Goal: Task Accomplishment & Management: Complete application form

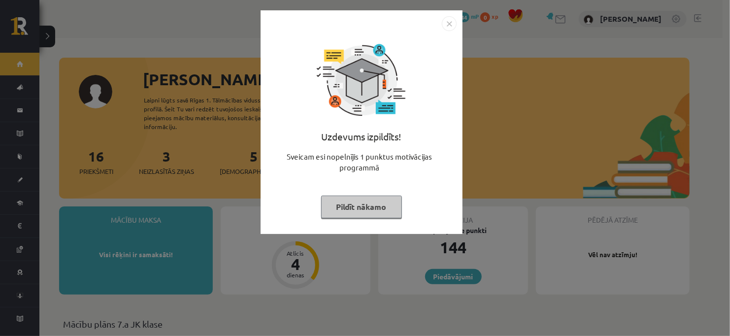
click at [369, 201] on button "Pildīt nākamo" at bounding box center [361, 207] width 81 height 23
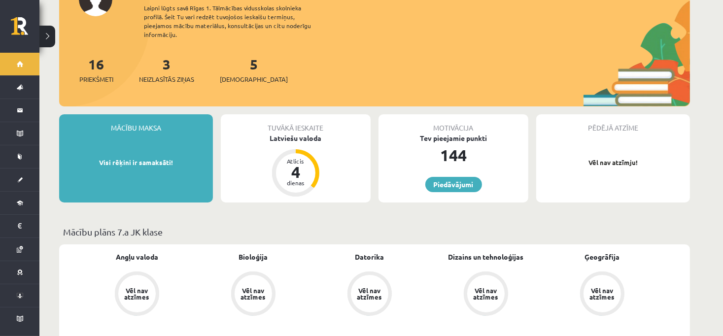
scroll to position [99, 0]
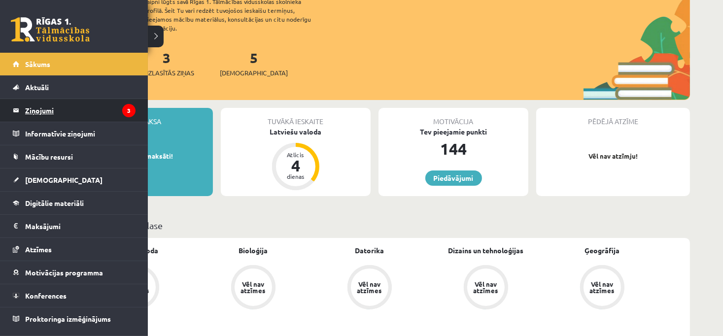
click at [103, 118] on legend "Ziņojumi 3" at bounding box center [80, 110] width 110 height 23
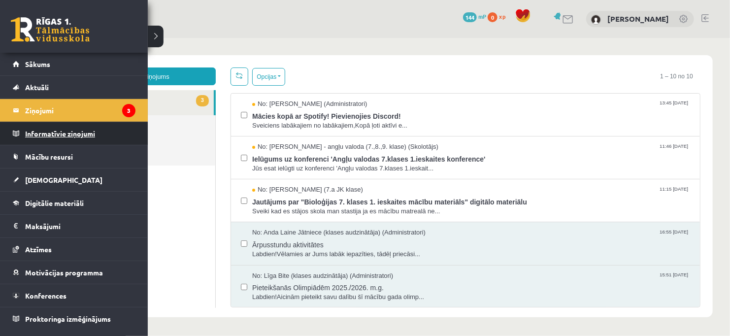
click at [41, 129] on legend "Informatīvie ziņojumi 0" at bounding box center [80, 133] width 110 height 23
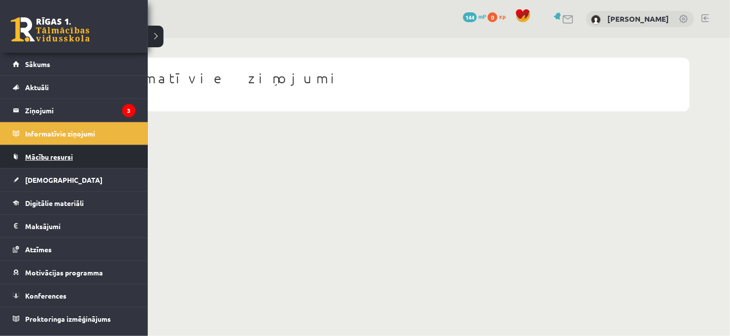
click at [37, 158] on span "Mācību resursi" at bounding box center [49, 156] width 48 height 9
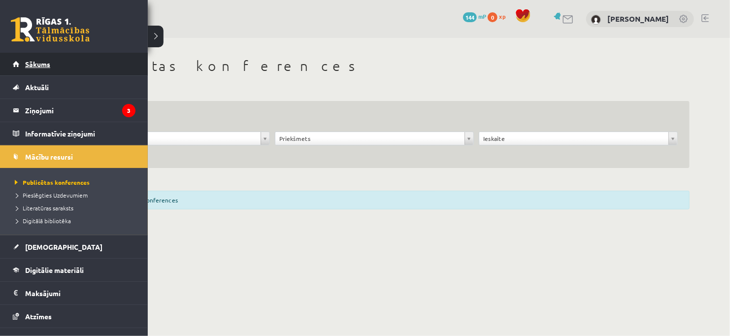
click at [49, 63] on span "Sākums" at bounding box center [37, 64] width 25 height 9
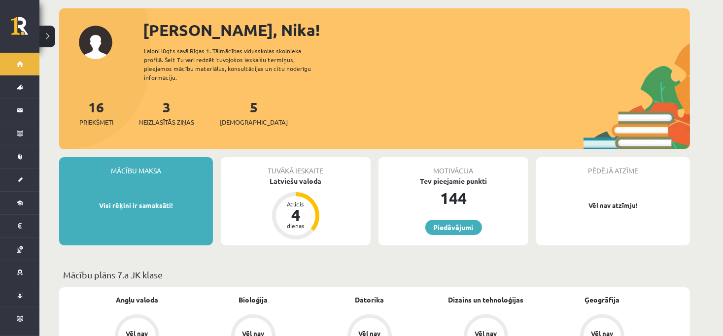
scroll to position [99, 0]
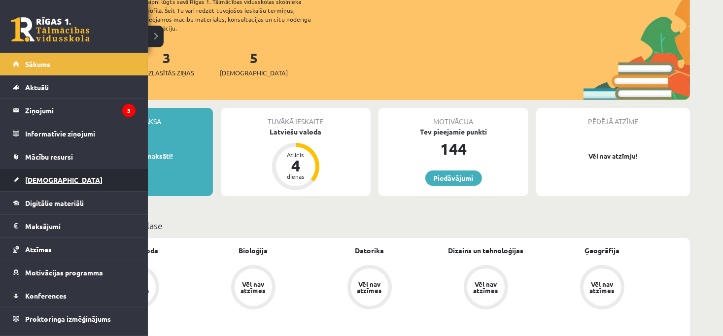
click at [60, 179] on link "[DEMOGRAPHIC_DATA]" at bounding box center [74, 180] width 123 height 23
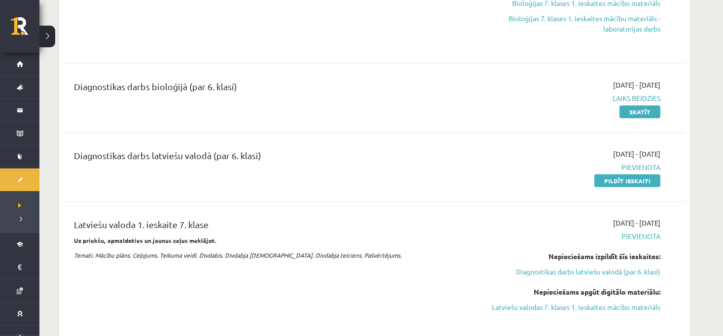
scroll to position [296, 0]
click at [634, 115] on link "Skatīt" at bounding box center [639, 112] width 41 height 13
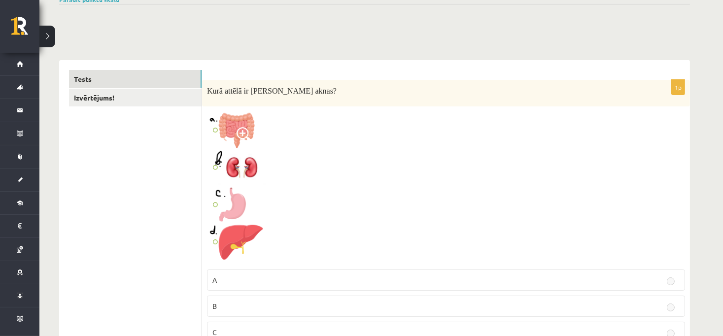
scroll to position [99, 0]
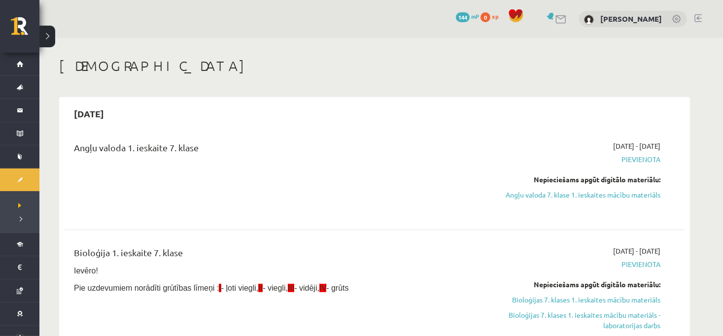
click at [639, 157] on span "Pievienota" at bounding box center [568, 159] width 186 height 10
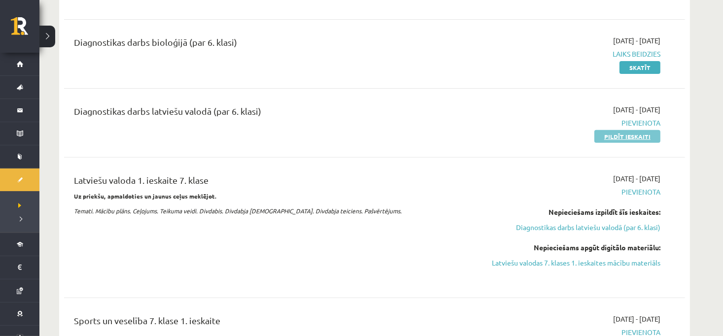
scroll to position [345, 0]
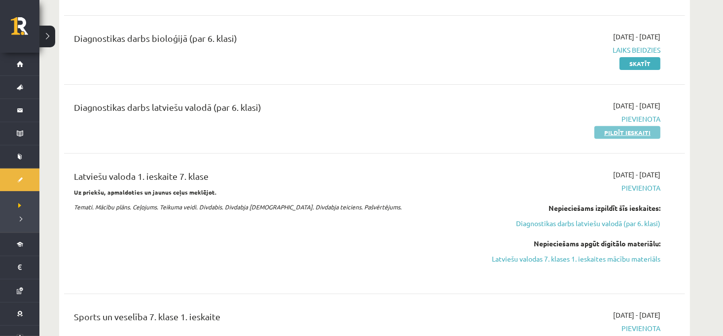
click at [605, 131] on link "Pildīt ieskaiti" at bounding box center [627, 132] width 66 height 13
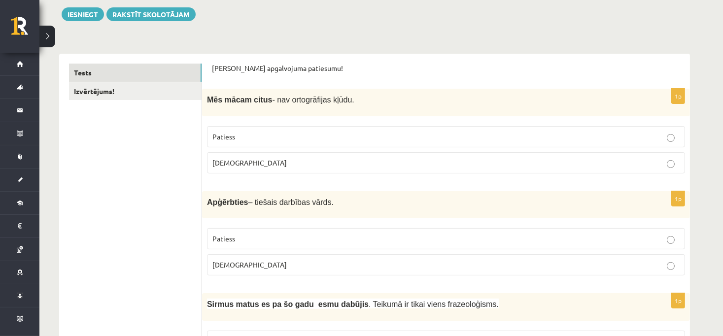
scroll to position [99, 0]
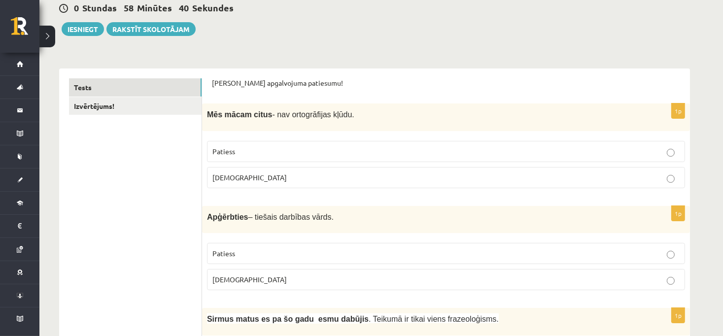
click at [440, 150] on p "Patiess" at bounding box center [445, 151] width 467 height 10
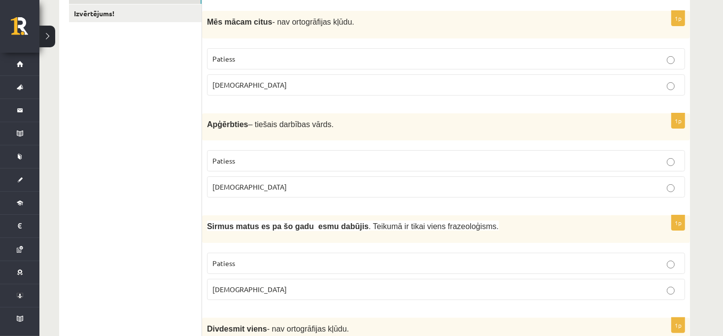
scroll to position [197, 0]
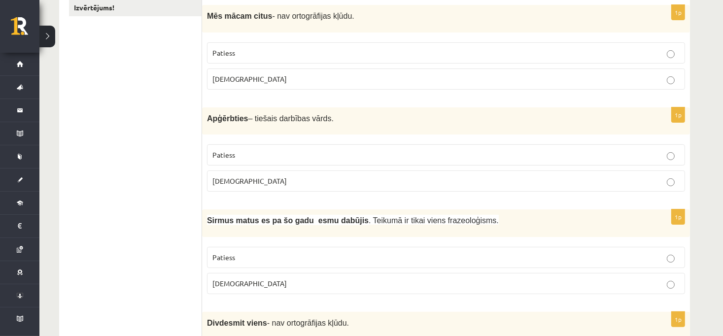
click at [641, 185] on label "Aplams" at bounding box center [446, 180] width 478 height 21
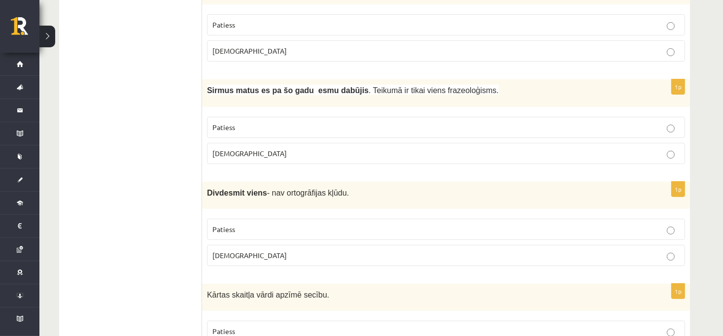
scroll to position [345, 0]
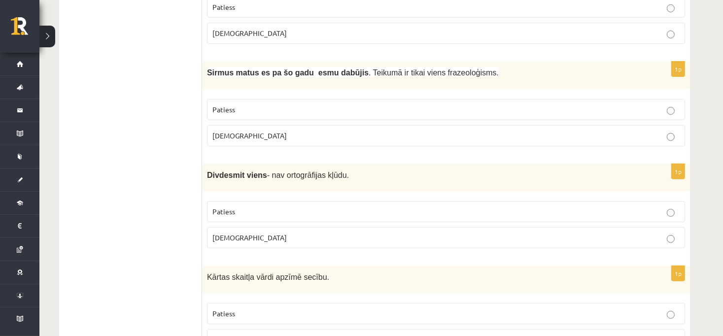
click at [312, 136] on p "[DEMOGRAPHIC_DATA]" at bounding box center [445, 136] width 467 height 10
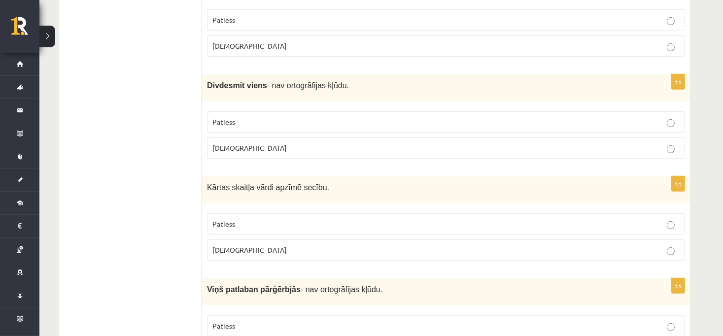
scroll to position [443, 0]
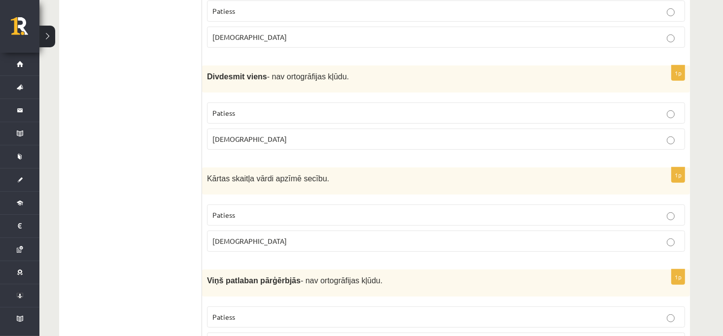
click at [606, 113] on p "Patiess" at bounding box center [445, 113] width 467 height 10
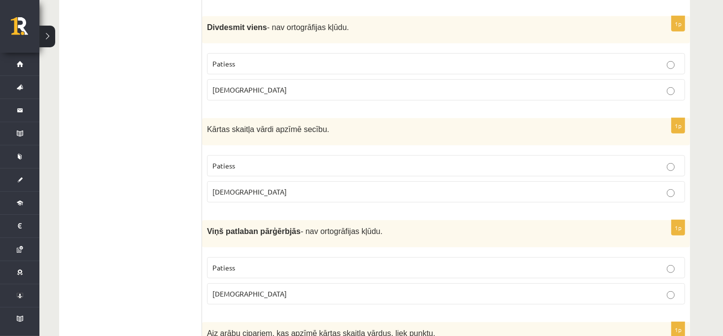
scroll to position [542, 0]
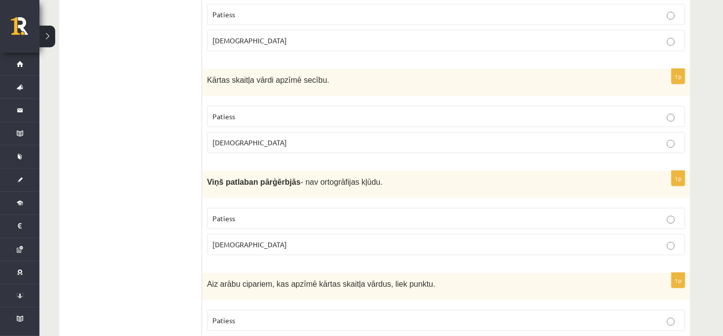
click at [635, 123] on label "Patiess" at bounding box center [446, 116] width 478 height 21
click at [594, 213] on p "Patiess" at bounding box center [445, 218] width 467 height 10
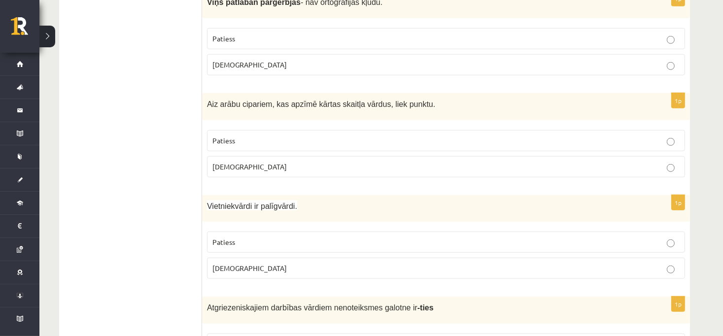
scroll to position [739, 0]
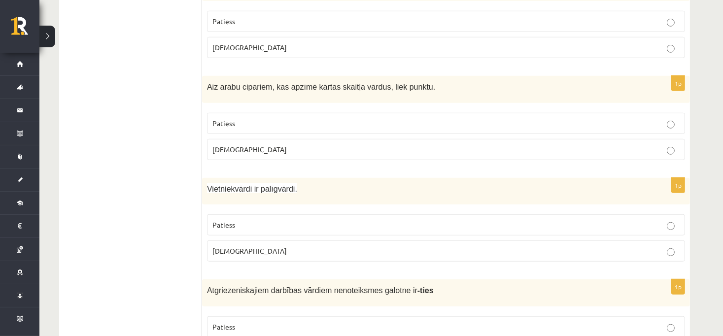
click at [640, 247] on p "Aplams" at bounding box center [445, 251] width 467 height 10
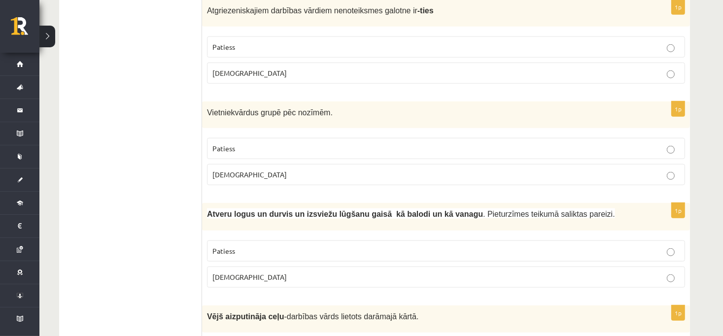
scroll to position [1003, 0]
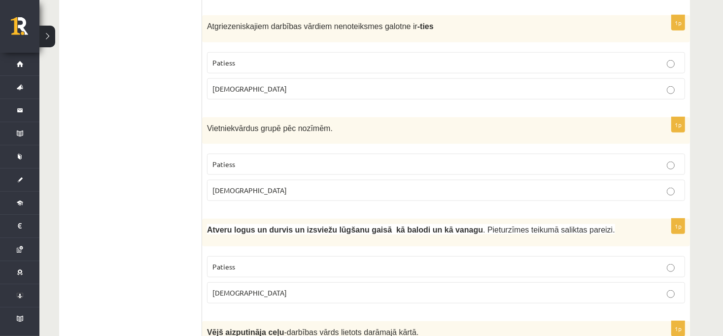
click at [259, 60] on p "Patiess" at bounding box center [445, 63] width 467 height 10
click at [268, 160] on p "Patiess" at bounding box center [445, 164] width 467 height 10
click at [260, 288] on p "Aplams" at bounding box center [445, 293] width 467 height 10
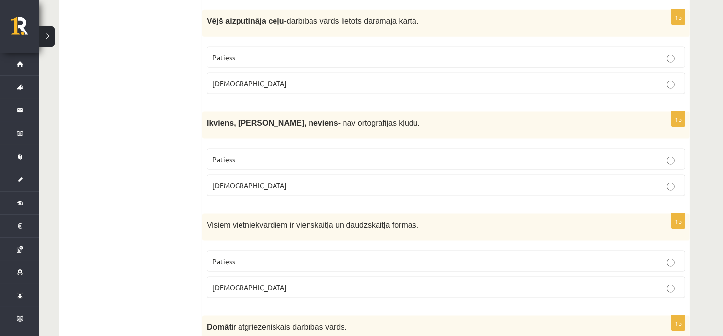
scroll to position [1299, 0]
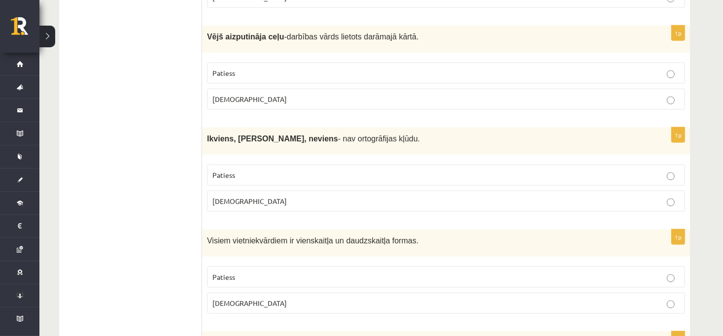
click at [379, 94] on p "Aplams" at bounding box center [445, 99] width 467 height 10
click at [257, 197] on p "Aplams" at bounding box center [445, 201] width 467 height 10
click at [255, 298] on p "Aplams" at bounding box center [445, 303] width 467 height 10
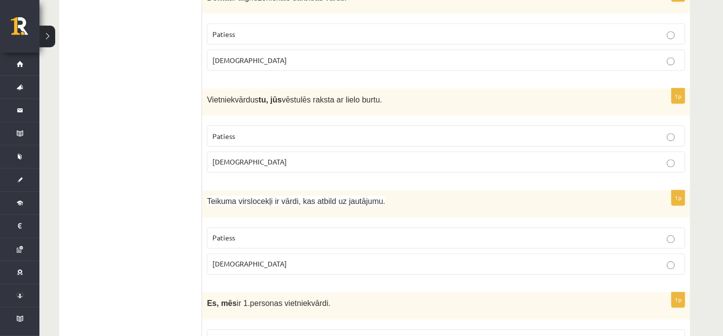
scroll to position [1595, 0]
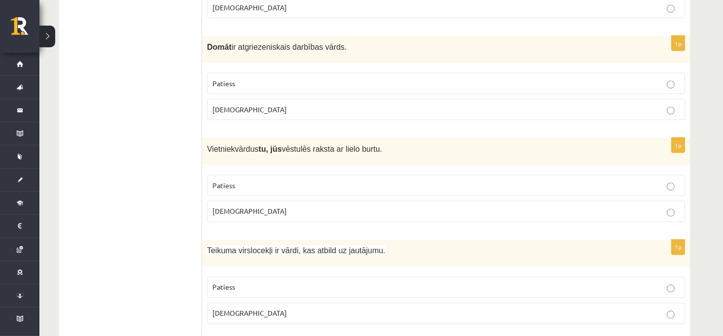
click at [243, 105] on label "Aplams" at bounding box center [446, 109] width 478 height 21
click at [233, 181] on span "Patiess" at bounding box center [223, 185] width 23 height 9
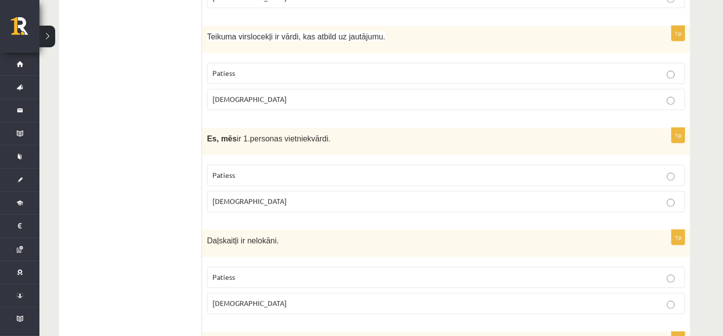
scroll to position [1792, 0]
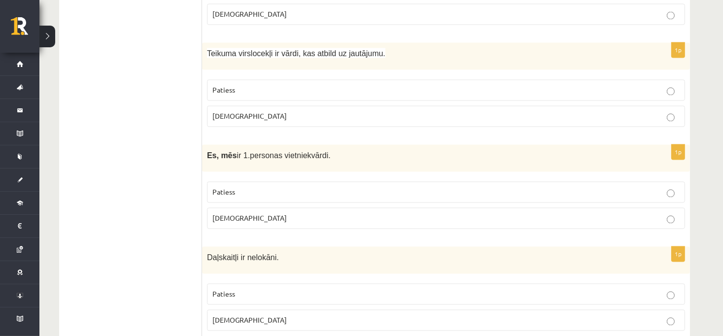
click at [266, 106] on label "Aplams" at bounding box center [446, 116] width 478 height 21
click at [225, 187] on p "Patiess" at bounding box center [445, 192] width 467 height 10
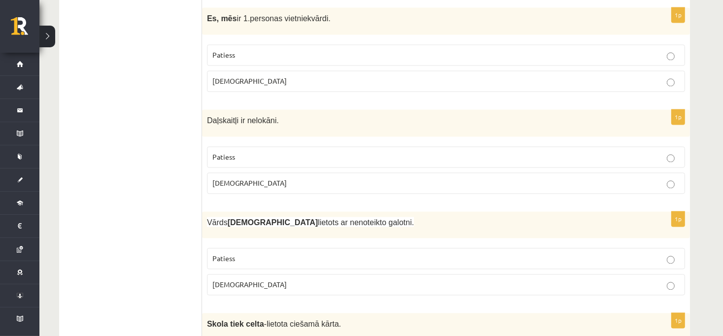
scroll to position [1940, 0]
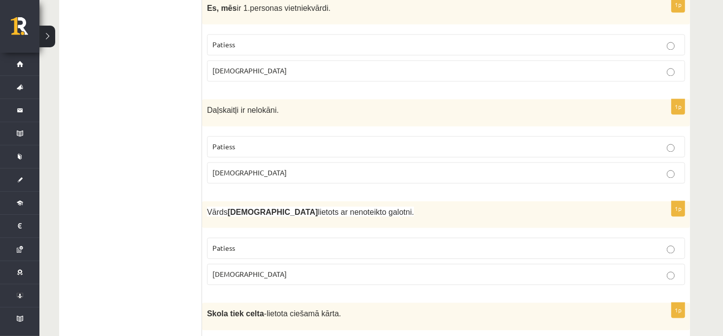
click at [246, 141] on p "Patiess" at bounding box center [445, 146] width 467 height 10
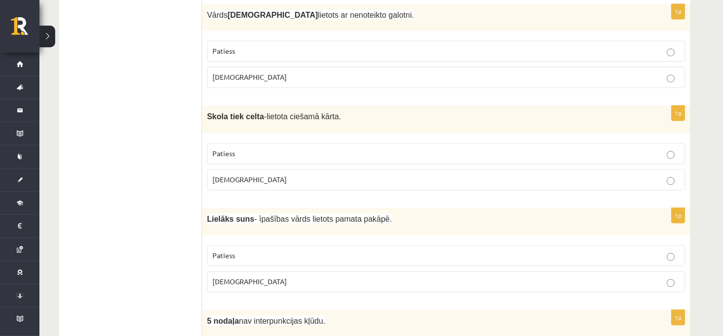
scroll to position [2087, 0]
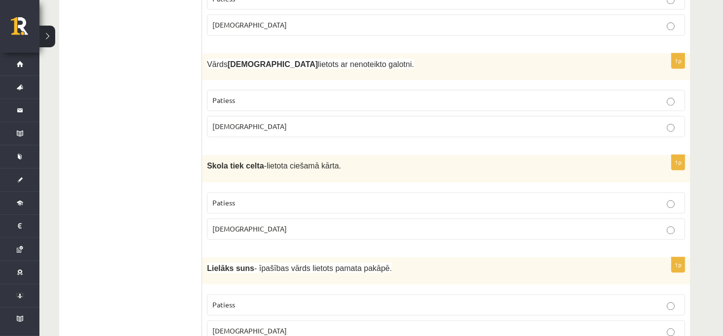
click at [558, 95] on p "Patiess" at bounding box center [445, 100] width 467 height 10
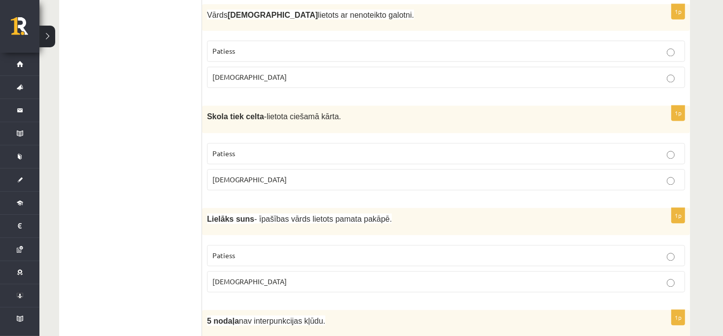
click at [267, 174] on p "Aplams" at bounding box center [445, 179] width 467 height 10
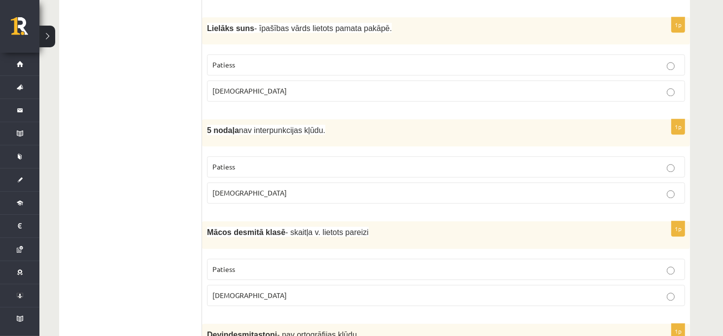
scroll to position [2334, 0]
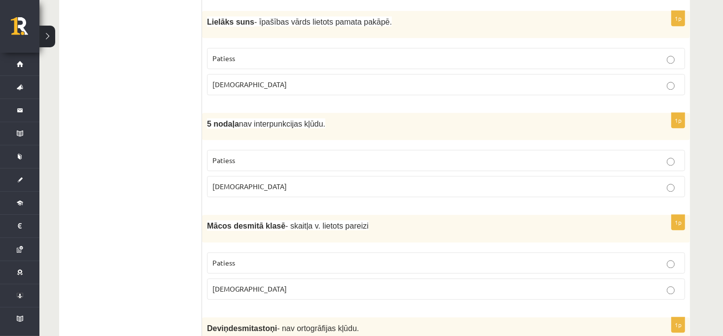
click at [248, 155] on p "Patiess" at bounding box center [445, 160] width 467 height 10
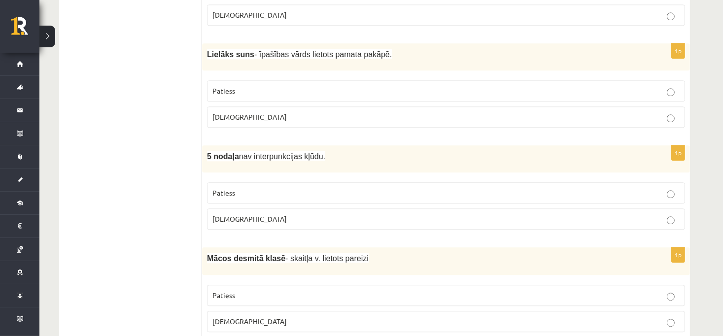
scroll to position [2284, 0]
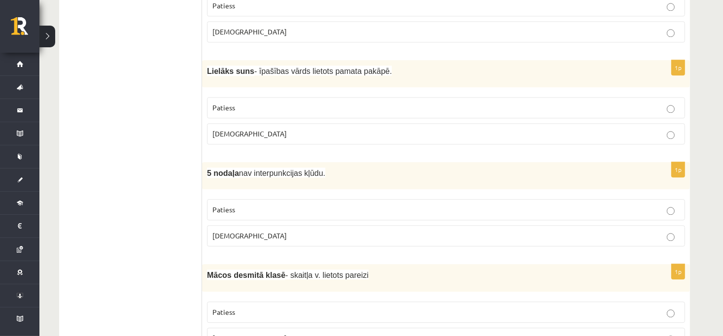
click at [273, 102] on p "Patiess" at bounding box center [445, 107] width 467 height 10
click at [279, 199] on label "Patiess" at bounding box center [446, 209] width 478 height 21
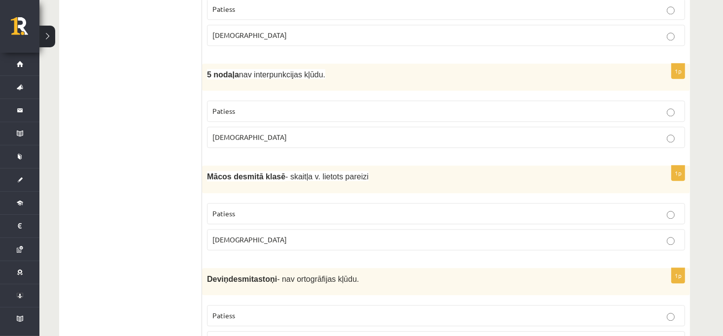
scroll to position [2432, 0]
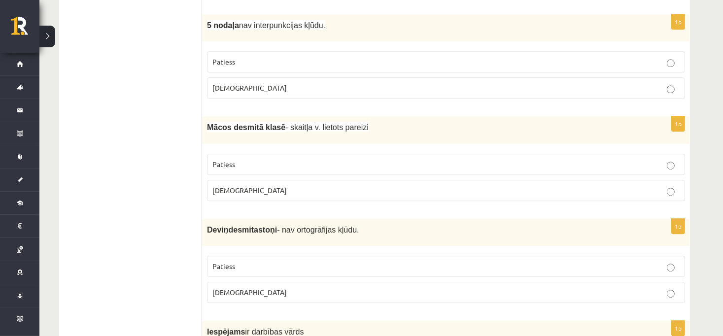
click at [277, 156] on label "Patiess" at bounding box center [446, 164] width 478 height 21
click at [289, 287] on p "Aplams" at bounding box center [445, 292] width 467 height 10
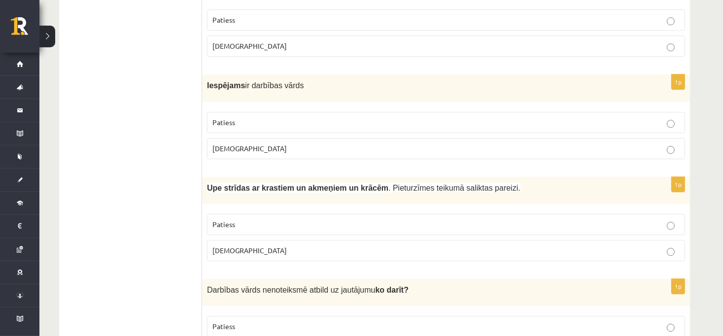
scroll to position [2728, 0]
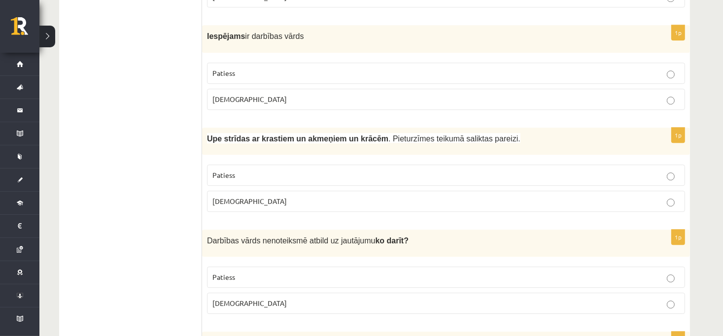
click at [299, 89] on label "Aplams" at bounding box center [446, 99] width 478 height 21
click at [307, 196] on p "Aplams" at bounding box center [445, 201] width 467 height 10
click at [233, 170] on span "Patiess" at bounding box center [223, 174] width 23 height 9
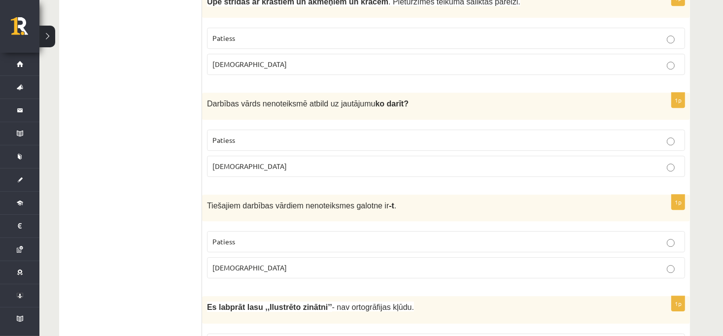
scroll to position [2925, 0]
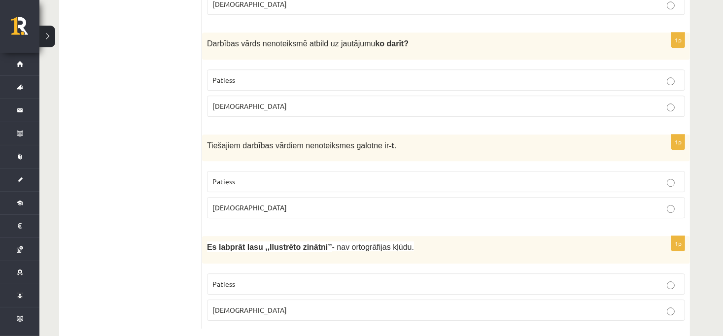
click at [275, 69] on label "Patiess" at bounding box center [446, 79] width 478 height 21
click at [236, 176] on p "Patiess" at bounding box center [445, 181] width 467 height 10
click at [216, 300] on label "Aplams" at bounding box center [446, 310] width 478 height 21
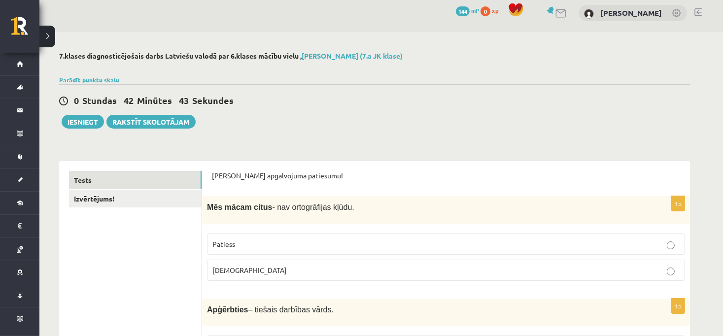
scroll to position [0, 0]
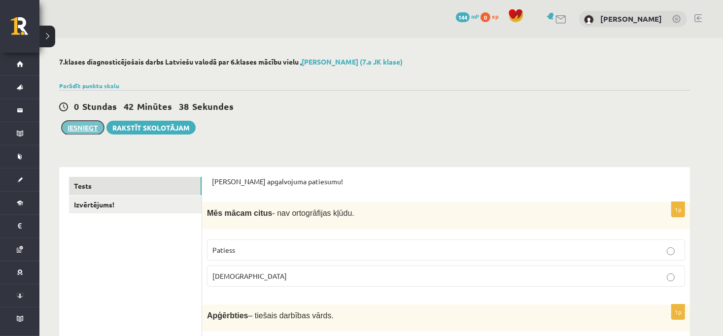
click at [79, 134] on button "Iesniegt" at bounding box center [83, 128] width 42 height 14
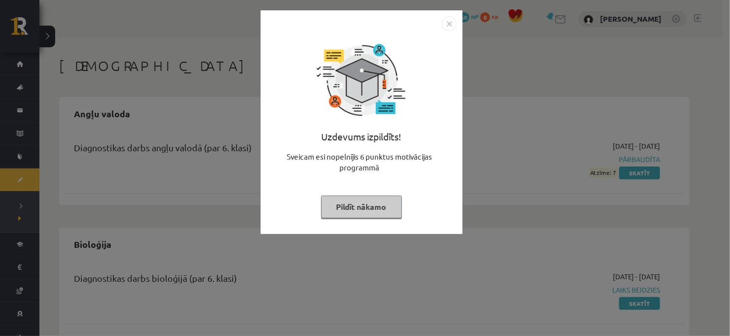
click at [361, 207] on button "Pildīt nākamo" at bounding box center [361, 207] width 81 height 23
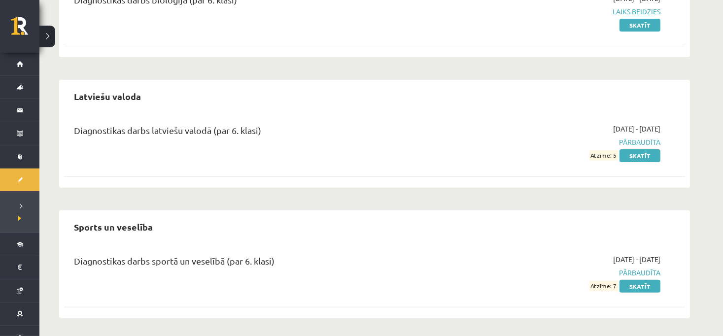
scroll to position [279, 0]
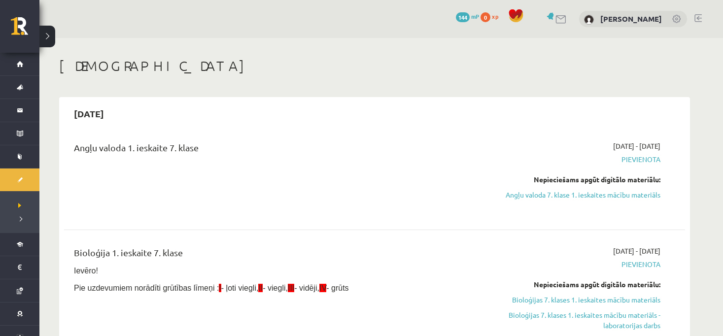
scroll to position [345, 0]
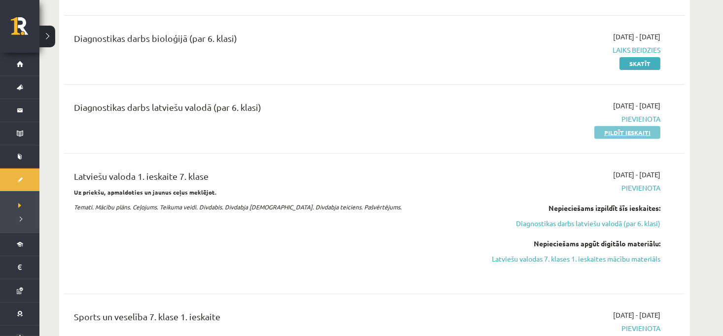
click at [643, 136] on link "Pildīt ieskaiti" at bounding box center [627, 132] width 66 height 13
click at [615, 131] on link "Pildīt ieskaiti" at bounding box center [627, 132] width 66 height 13
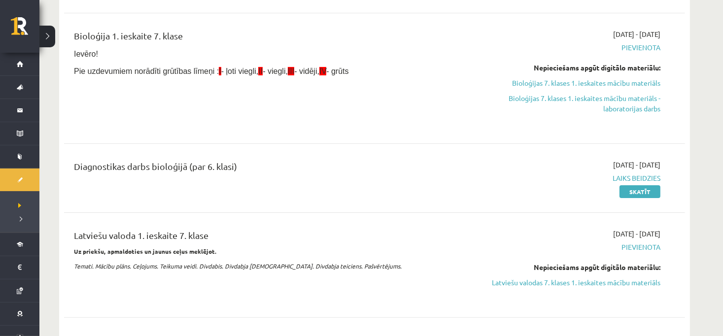
scroll to position [197, 0]
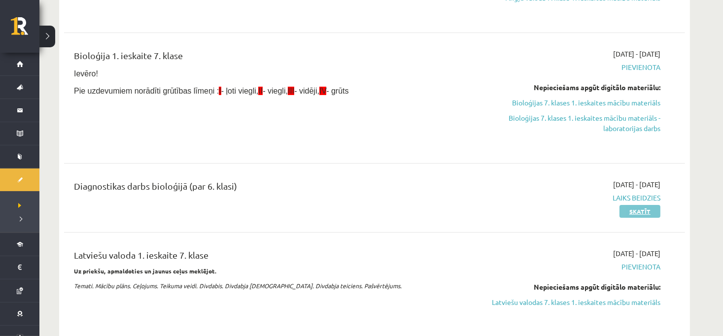
click at [621, 212] on link "Skatīt" at bounding box center [639, 211] width 41 height 13
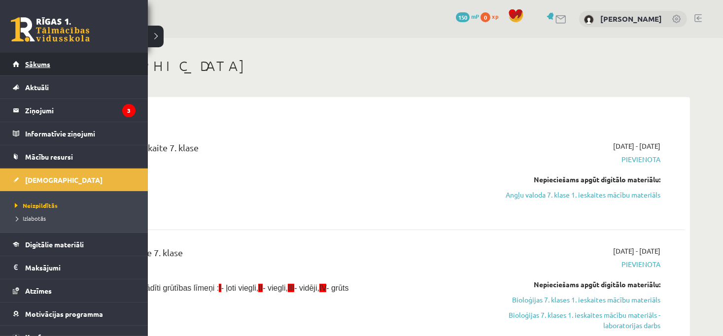
click at [31, 64] on span "Sākums" at bounding box center [37, 64] width 25 height 9
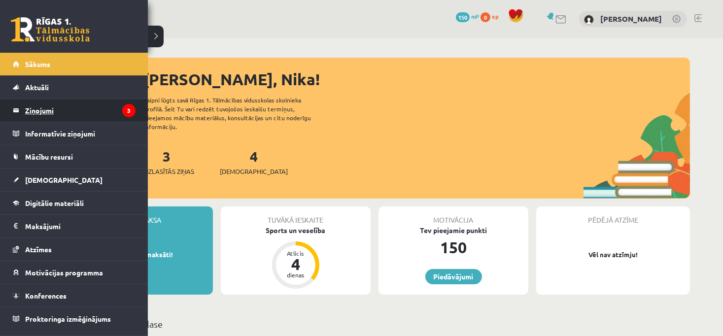
click at [37, 112] on legend "Ziņojumi 3" at bounding box center [80, 110] width 110 height 23
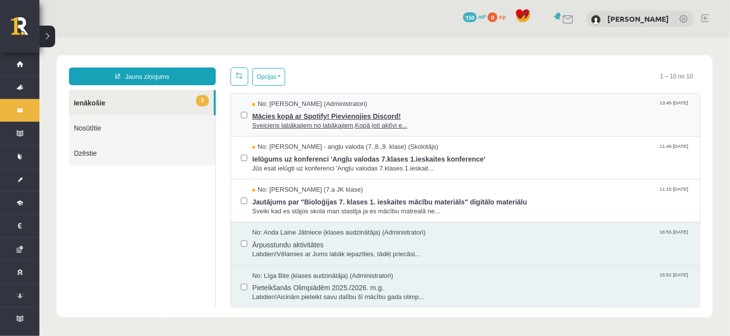
click at [322, 121] on span "Sveiciens labākajiem no labākajiem,Kopā ļoti aktīvi e..." at bounding box center [471, 125] width 438 height 9
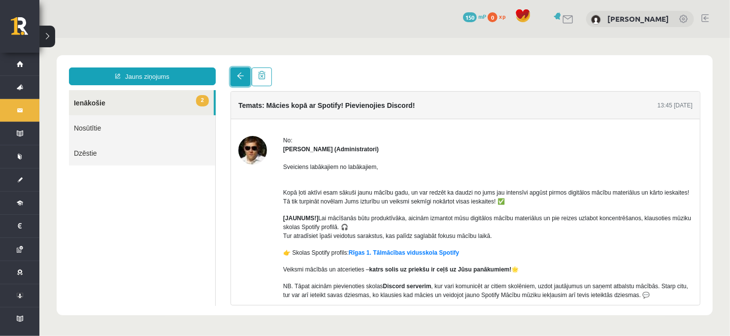
click at [239, 80] on link at bounding box center [240, 76] width 20 height 19
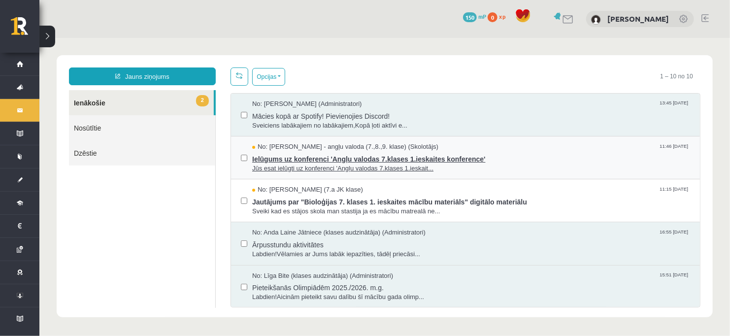
click at [277, 170] on span "Jūs esat ielūgti uz konferenci 'Angļu valodas 7.klases 1.ieskait..." at bounding box center [471, 168] width 438 height 9
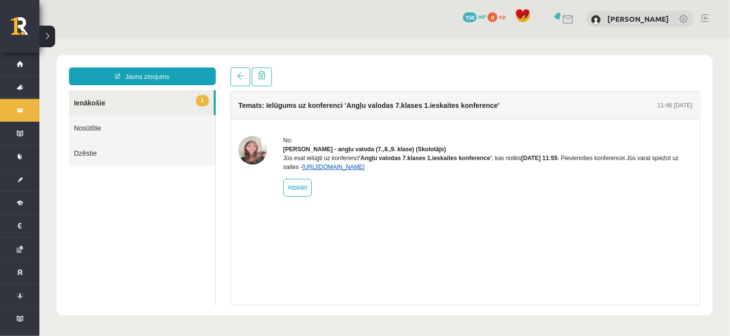
click at [323, 170] on link "https://eskola.r1tv.lv/conferences/4447/join" at bounding box center [333, 166] width 63 height 7
click at [237, 79] on span at bounding box center [240, 75] width 7 height 7
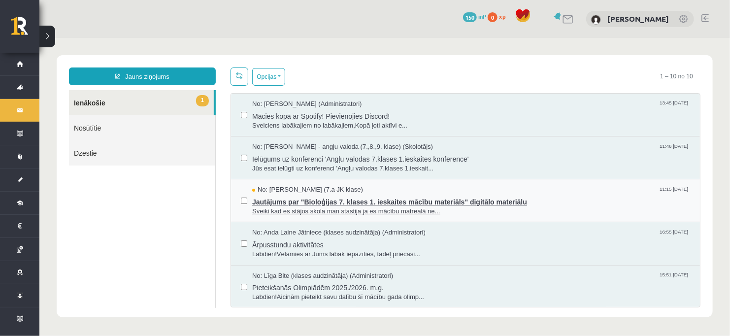
click at [295, 190] on span "No: Jānis Caucis (7.a JK klase)" at bounding box center [307, 189] width 111 height 9
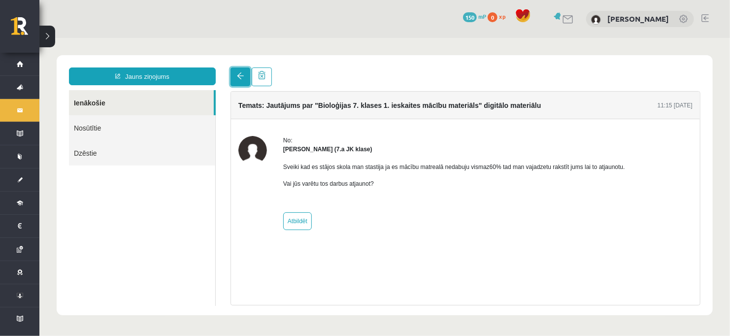
click at [236, 76] on link at bounding box center [240, 76] width 20 height 19
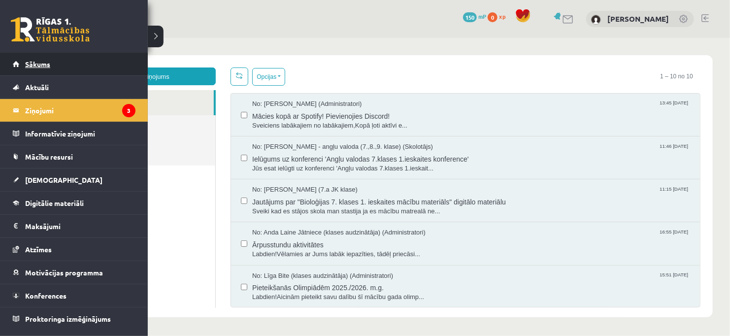
click at [48, 70] on link "Sākums" at bounding box center [74, 64] width 123 height 23
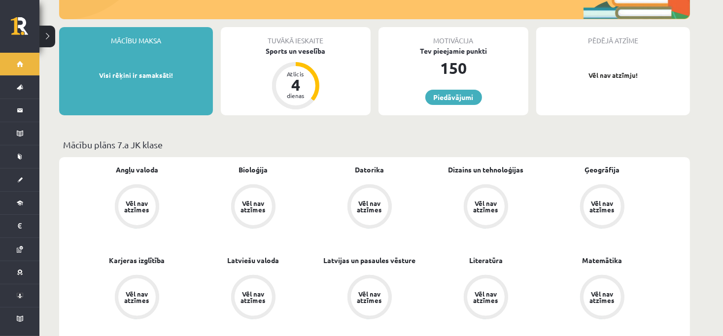
scroll to position [197, 0]
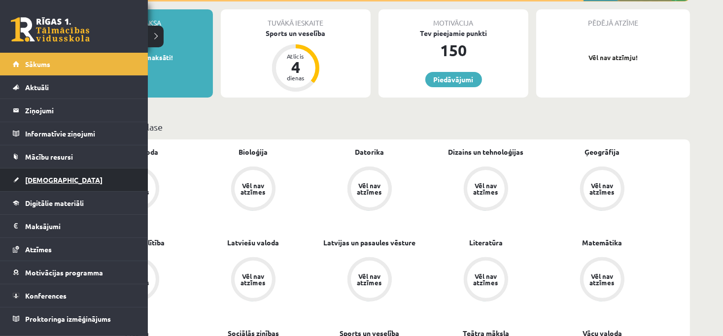
click at [24, 181] on link "[DEMOGRAPHIC_DATA]" at bounding box center [74, 180] width 123 height 23
